Goal: Transaction & Acquisition: Purchase product/service

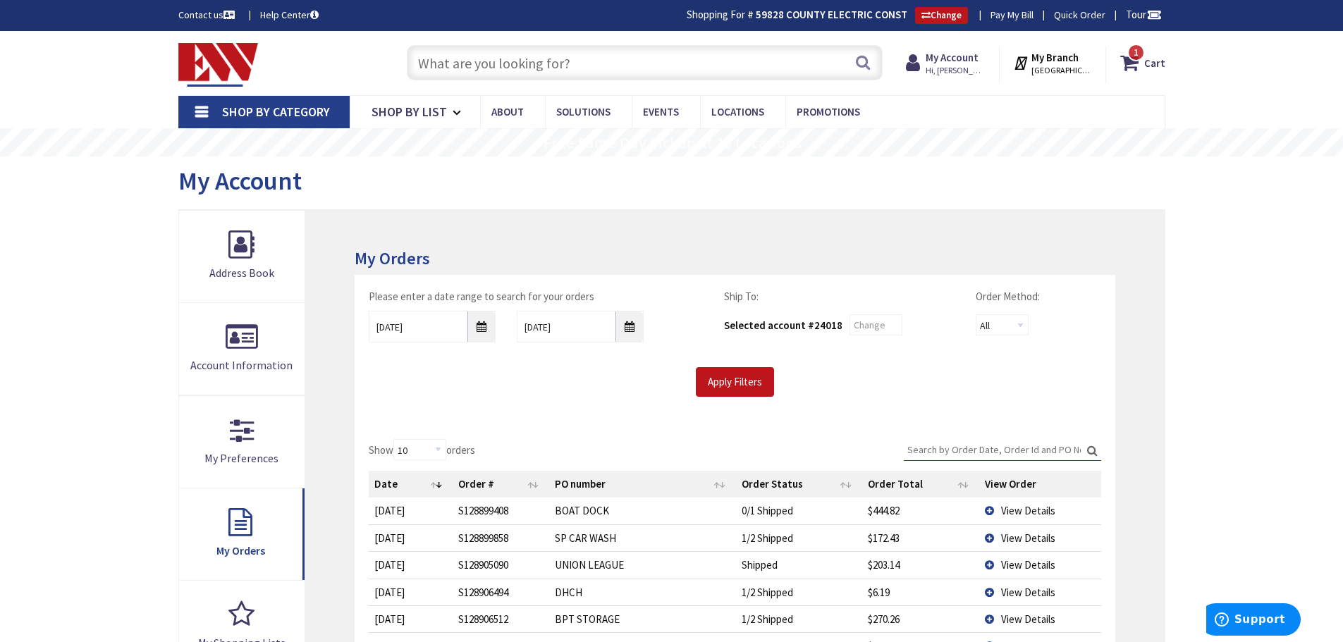
click at [465, 56] on input "text" at bounding box center [645, 62] width 476 height 35
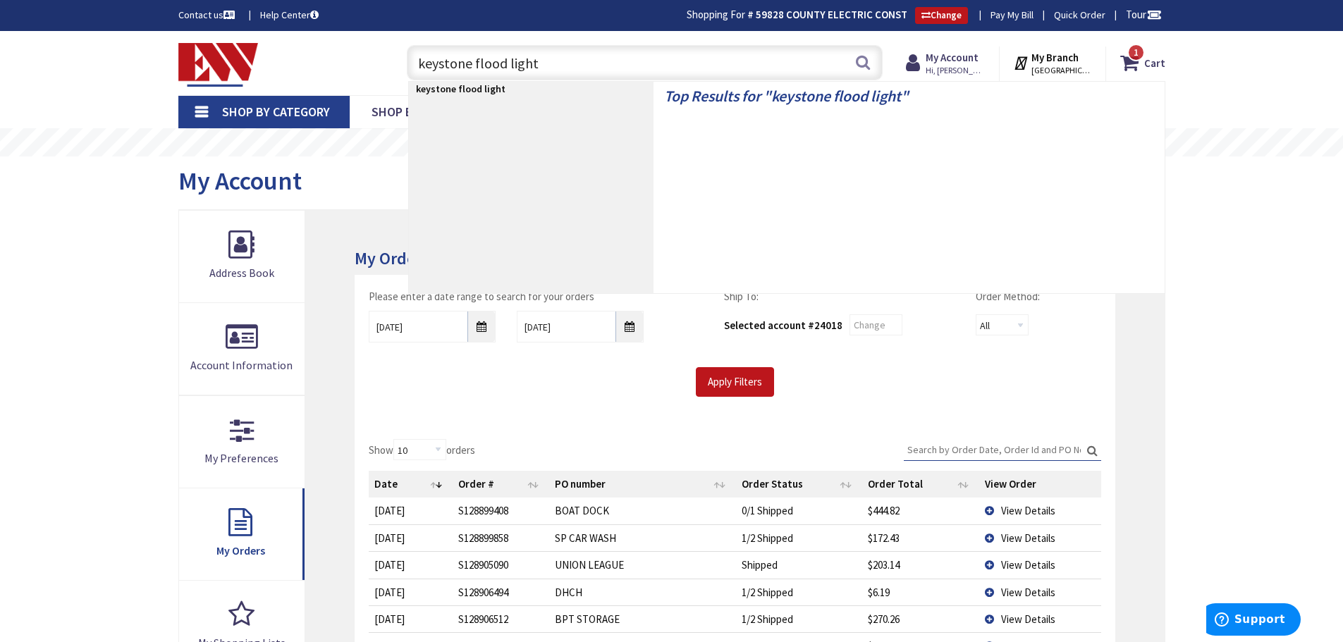
type input "keystone flood lights"
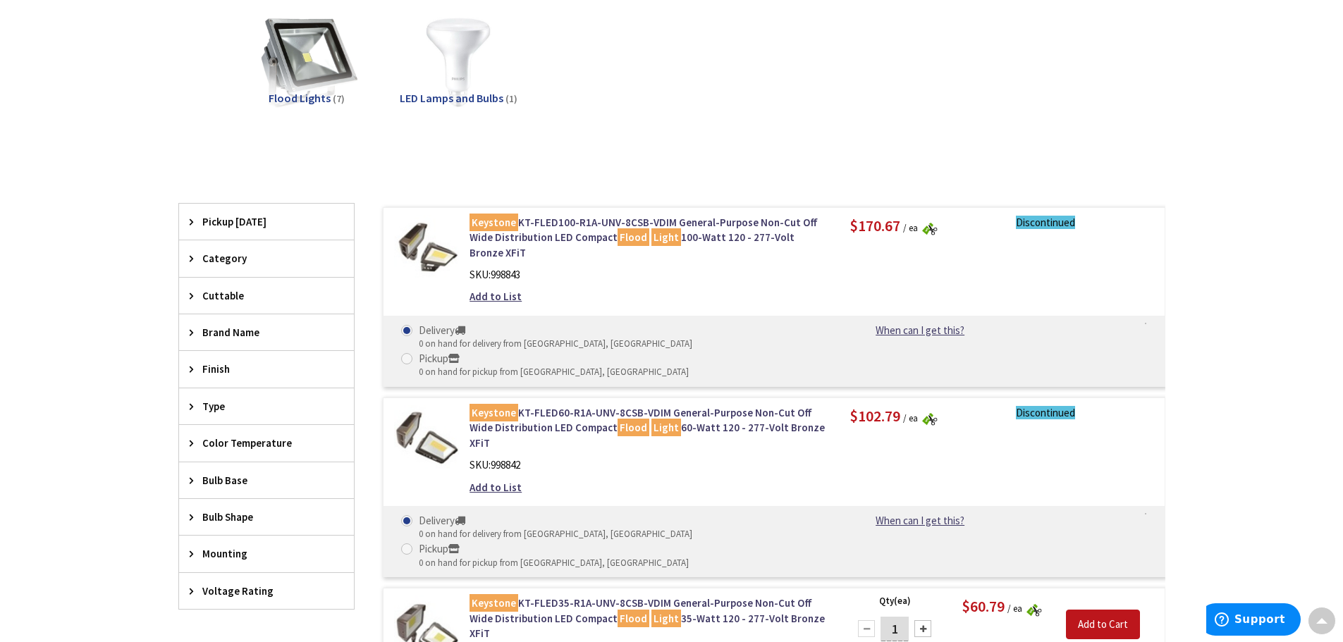
scroll to position [214, 0]
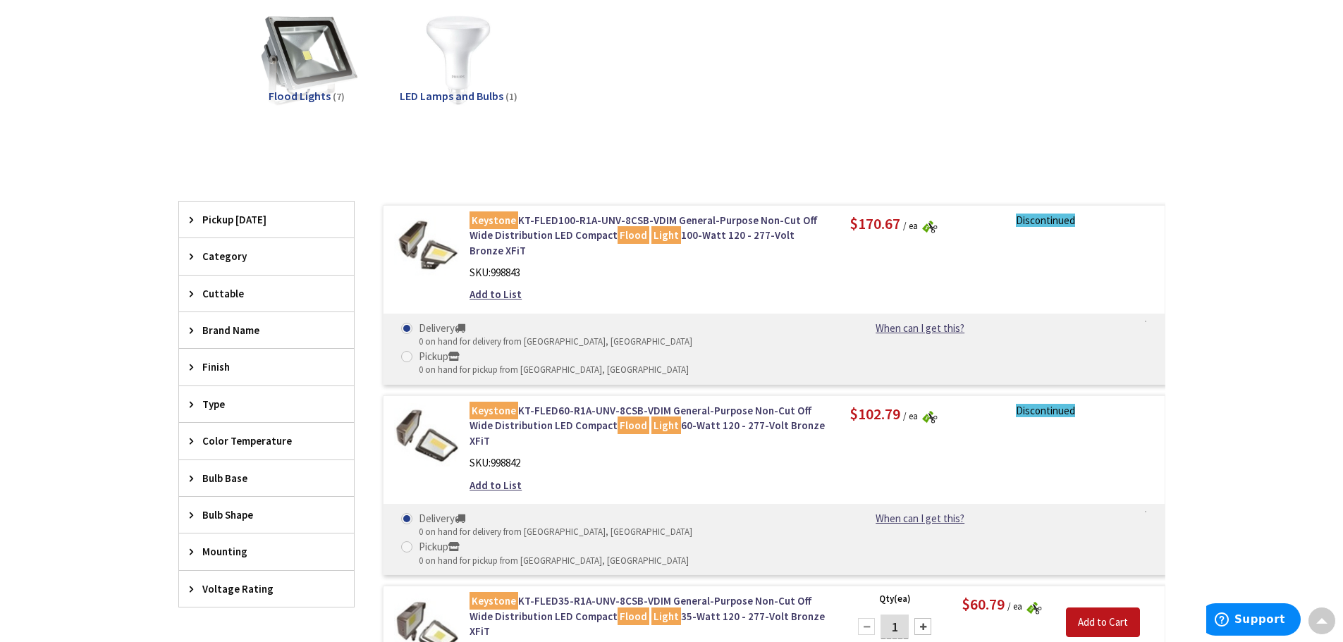
type input "[STREET_ADDRESS]"
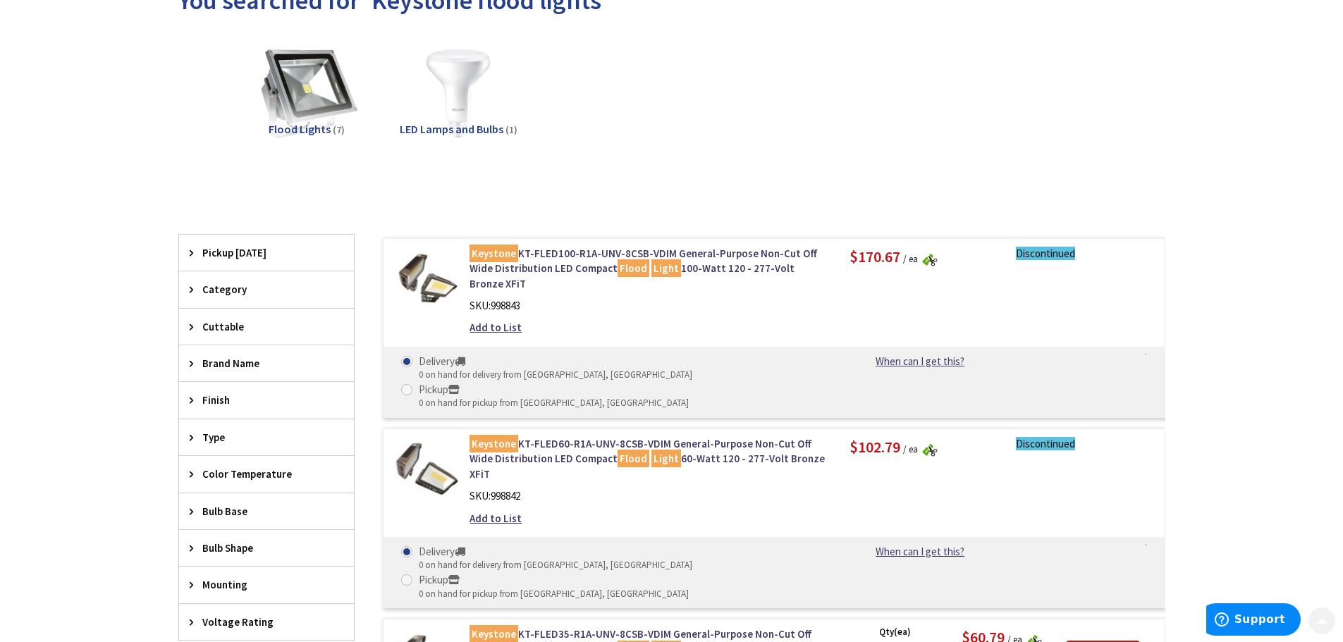
scroll to position [183, 0]
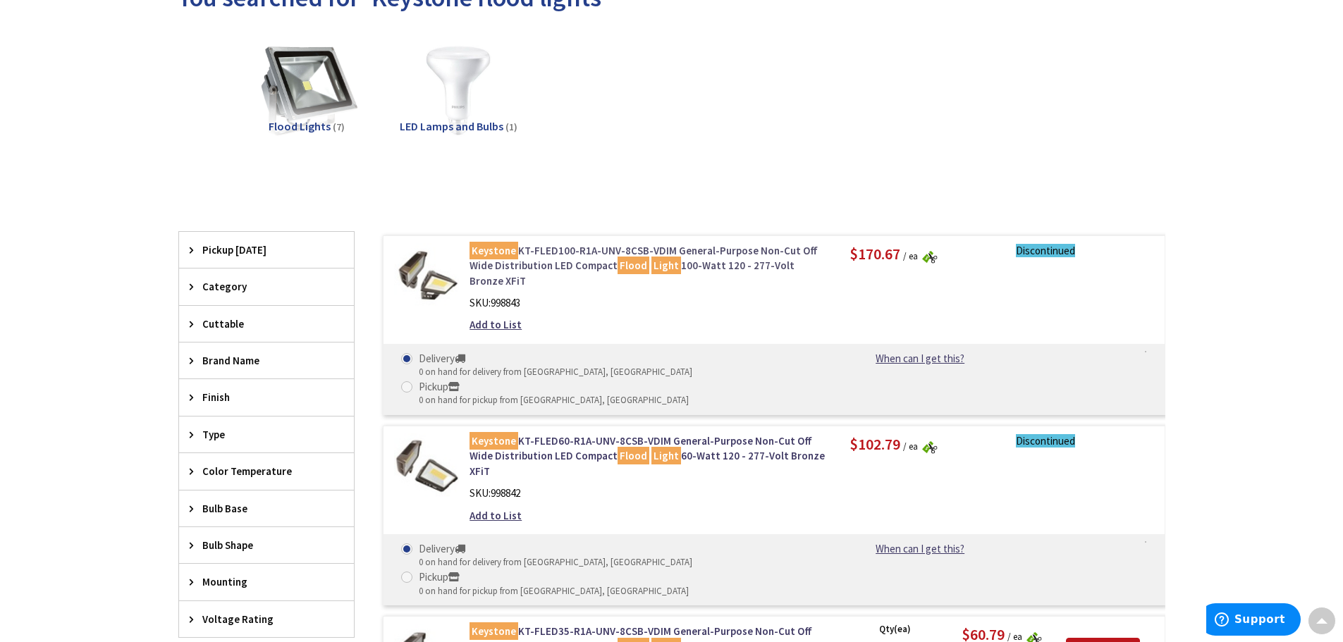
click at [625, 248] on link "Keystone KT-FLED100-R1A-UNV-8CSB-VDIM General-Purpose Non-Cut Off Wide Distribu…" at bounding box center [649, 265] width 359 height 45
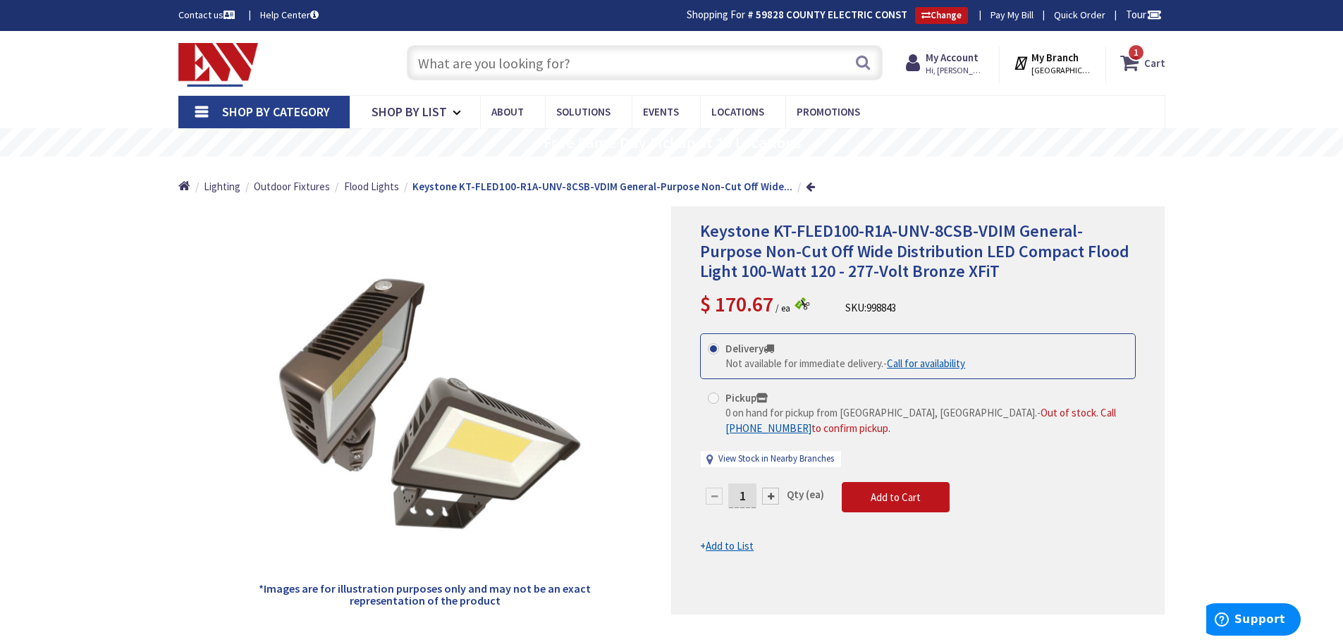
click at [1138, 59] on span "1 1 items" at bounding box center [1137, 53] width 18 height 18
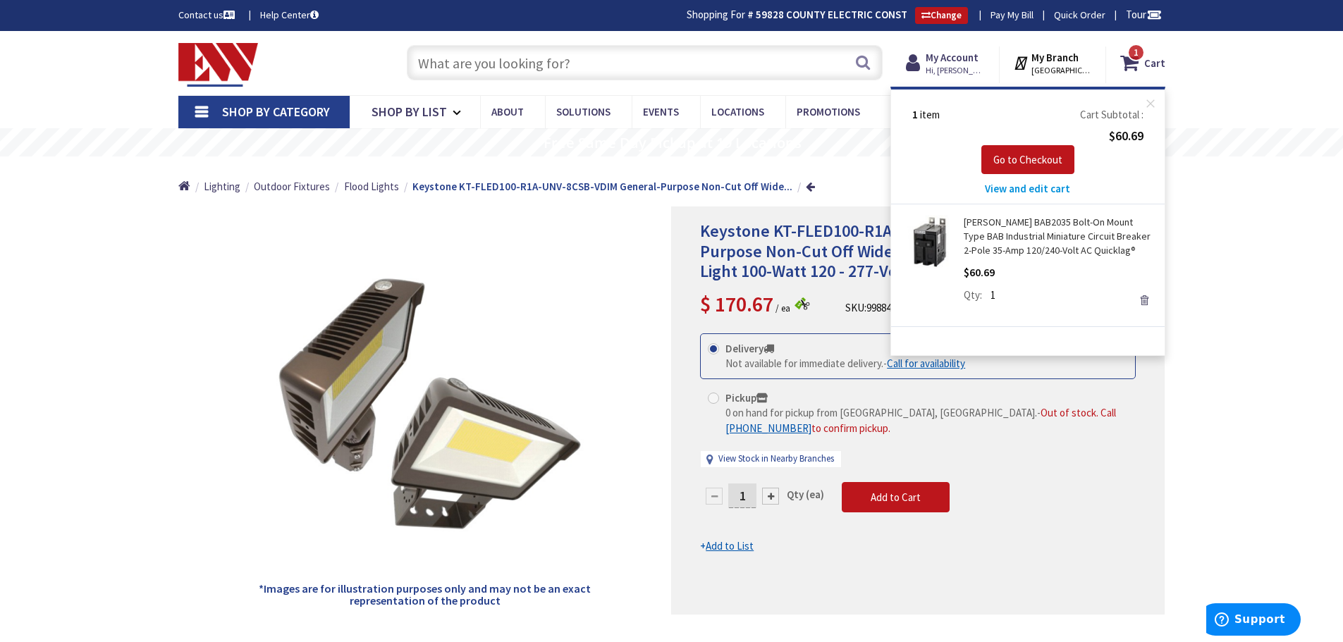
click at [1147, 300] on link "Remove" at bounding box center [1145, 301] width 20 height 20
